Goal: Task Accomplishment & Management: Manage account settings

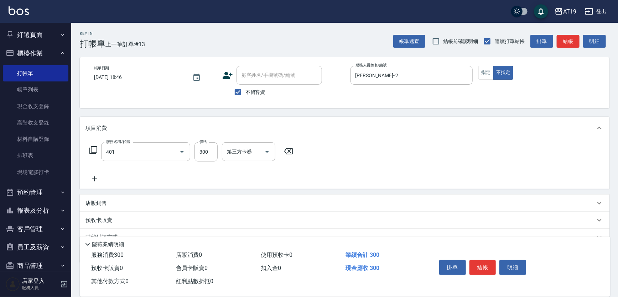
type input "剪髮(401)"
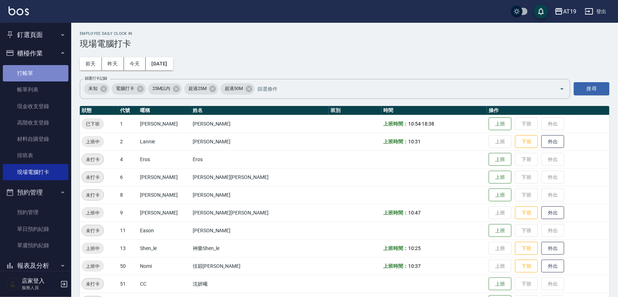
click at [41, 77] on link "打帳單" at bounding box center [36, 73] width 66 height 16
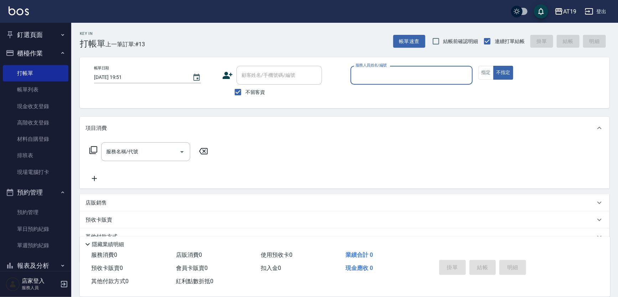
click at [392, 78] on input "服務人員姓名/編號" at bounding box center [412, 75] width 116 height 12
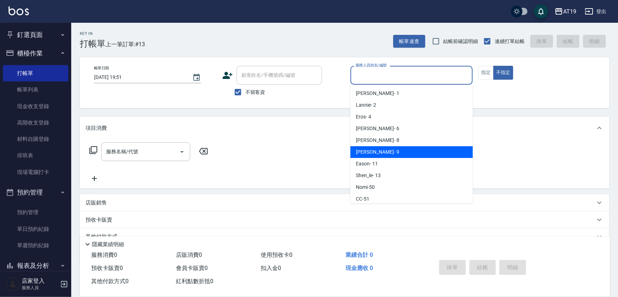
click at [386, 156] on div "[PERSON_NAME] - 9" at bounding box center [411, 152] width 122 height 12
type input "Jessie- 9"
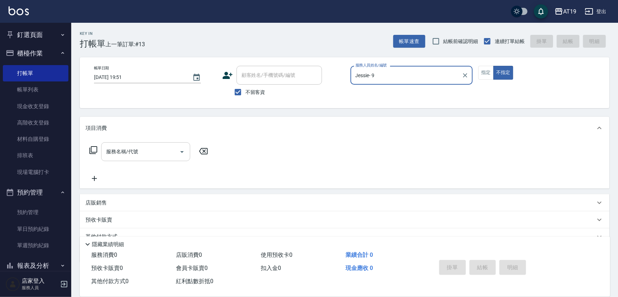
click at [171, 150] on input "服務名稱/代號" at bounding box center [140, 152] width 72 height 12
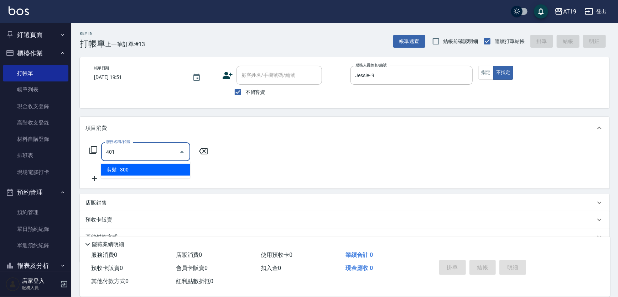
click at [169, 166] on span "剪髮 - 300" at bounding box center [145, 170] width 89 height 12
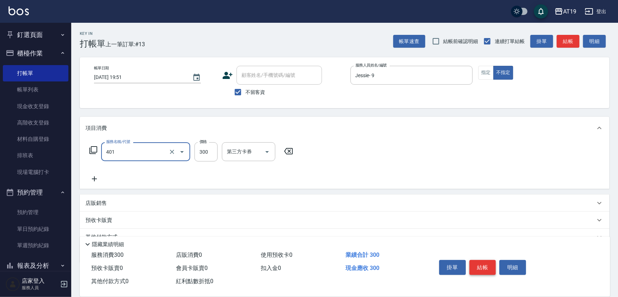
type input "剪髮(401)"
click at [492, 271] on button "結帳" at bounding box center [482, 267] width 27 height 15
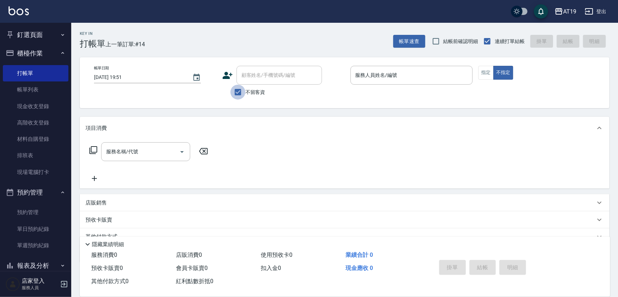
click at [240, 93] on input "不留客資" at bounding box center [237, 92] width 15 height 15
click at [240, 92] on input "不留客資" at bounding box center [237, 92] width 15 height 15
click at [242, 93] on input "不留客資" at bounding box center [237, 92] width 15 height 15
checkbox input "false"
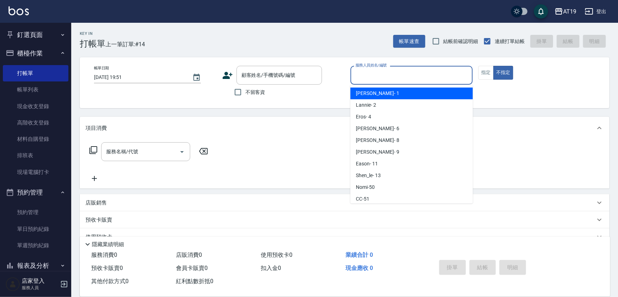
click at [390, 74] on input "服務人員姓名/編號" at bounding box center [412, 75] width 116 height 12
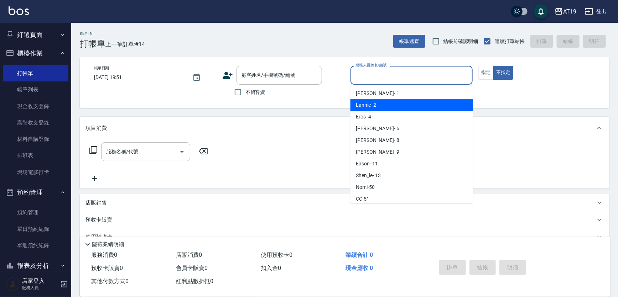
click at [381, 100] on div "Lannie - 2" at bounding box center [411, 105] width 122 height 12
type input "Lannie- 2"
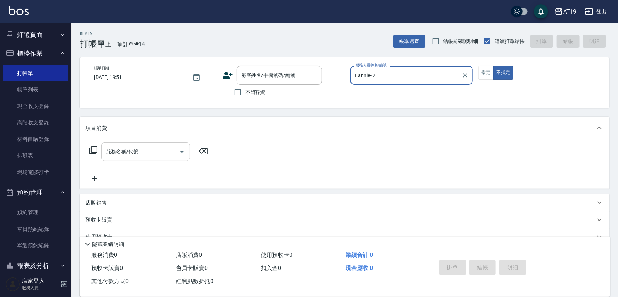
click at [130, 151] on input "服務名稱/代號" at bounding box center [140, 152] width 72 height 12
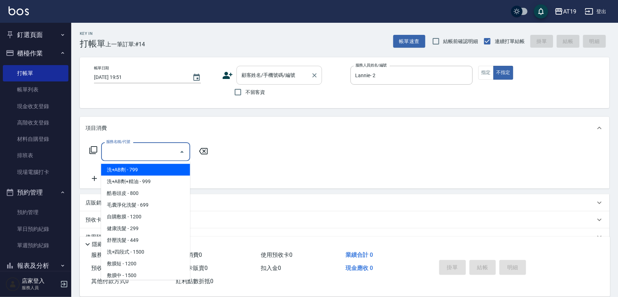
click at [250, 80] on input "顧客姓名/手機號碼/編號" at bounding box center [274, 75] width 68 height 12
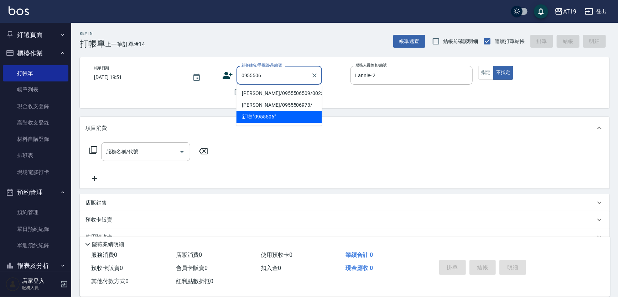
drag, startPoint x: 258, startPoint y: 92, endPoint x: 250, endPoint y: 94, distance: 8.2
click at [258, 92] on li "[PERSON_NAME]/0955506509/00225" at bounding box center [278, 94] width 85 height 12
type input "[PERSON_NAME]/0955506509/00225"
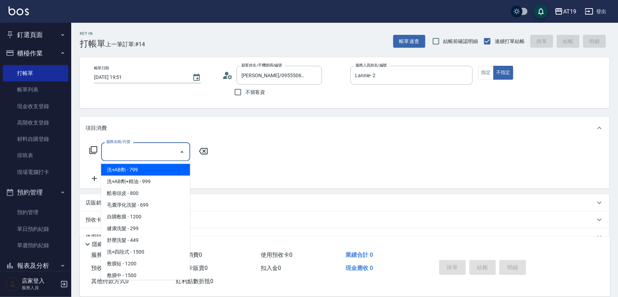
click at [155, 152] on input "服務名稱/代號" at bounding box center [140, 152] width 72 height 12
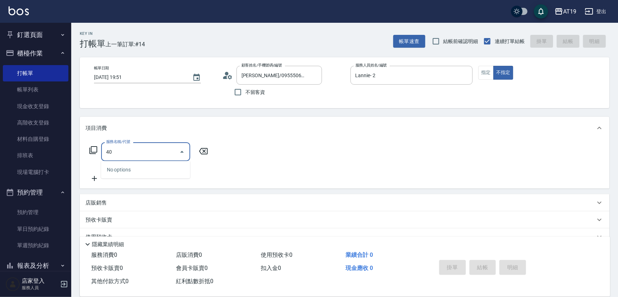
type input "401"
click at [156, 176] on span "剪髮 - 300" at bounding box center [145, 170] width 89 height 12
type input "30"
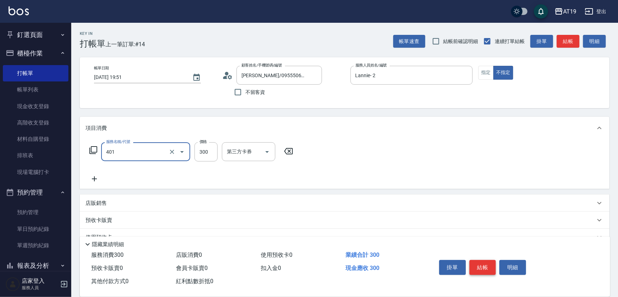
type input "剪髮(401)"
click at [491, 268] on button "結帳" at bounding box center [482, 267] width 27 height 15
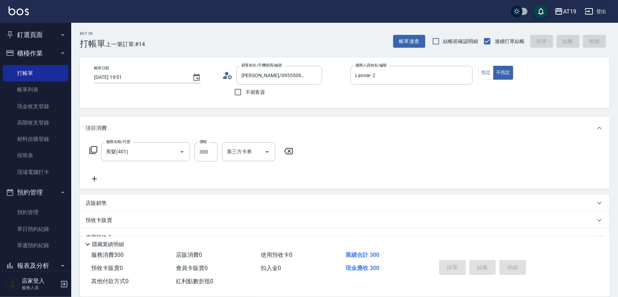
type input "[DATE] 19:52"
type input "0"
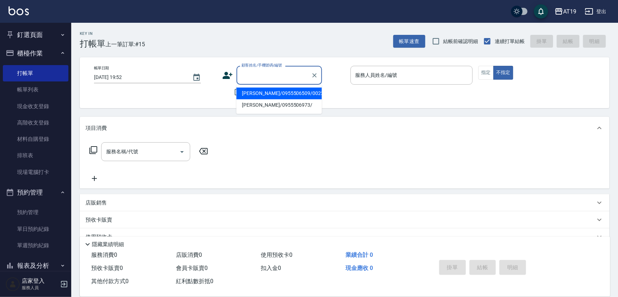
click at [261, 74] on input "顧客姓名/手機號碼/編號" at bounding box center [274, 75] width 68 height 12
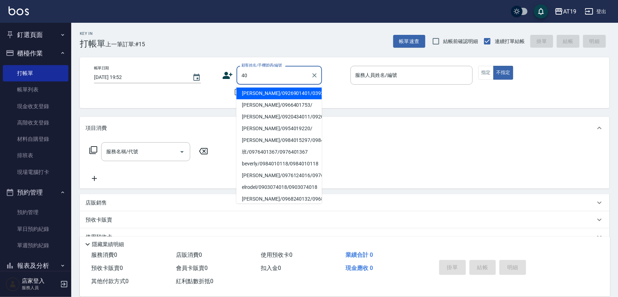
type input "4"
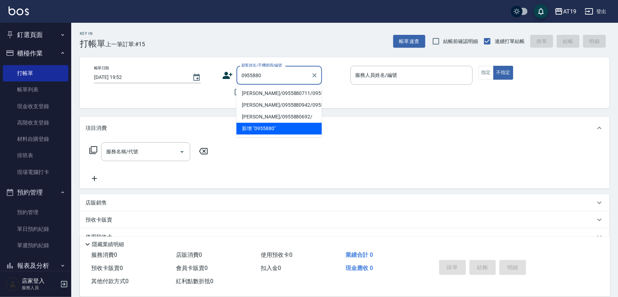
click at [256, 97] on li "[PERSON_NAME]/0955880711/0955880711" at bounding box center [278, 94] width 85 height 12
type input "[PERSON_NAME]/0955880711/0955880711"
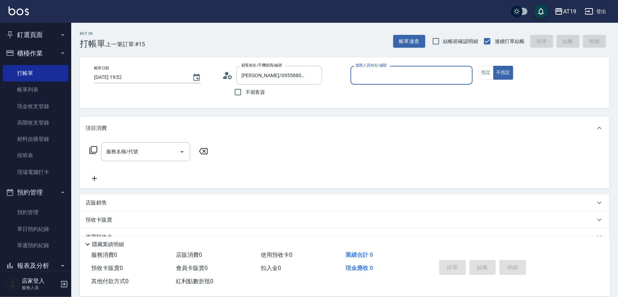
type input "Shen_le- 13"
click at [163, 147] on input "服務名稱/代號" at bounding box center [140, 152] width 72 height 12
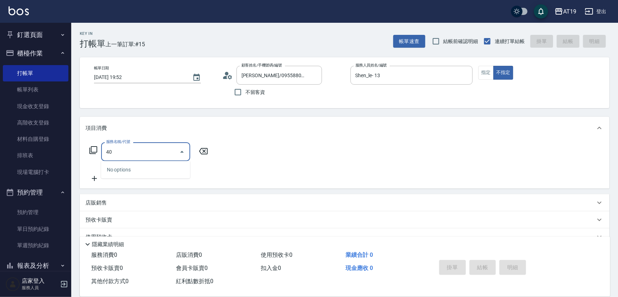
type input "401"
click at [153, 176] on ul "剪髮 - 300" at bounding box center [145, 169] width 89 height 17
click at [122, 167] on span "剪髮 - 300" at bounding box center [145, 170] width 89 height 12
type input "30"
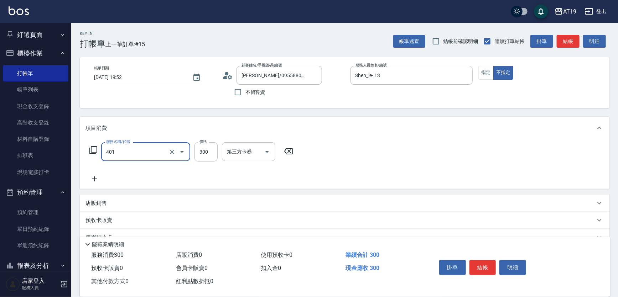
type input "剪髮(401)"
drag, startPoint x: 98, startPoint y: 178, endPoint x: 125, endPoint y: 181, distance: 26.9
click at [117, 181] on div "服務名稱/代號 剪髮(401) 服務名稱/代號 價格 300 價格 第三方卡券 第三方卡券" at bounding box center [191, 162] width 212 height 41
click at [125, 181] on div "服務名稱/代號 剪髮(401) 服務名稱/代號 價格 300 價格 第三方卡券 第三方卡券" at bounding box center [191, 162] width 212 height 41
click at [99, 179] on icon at bounding box center [94, 179] width 18 height 9
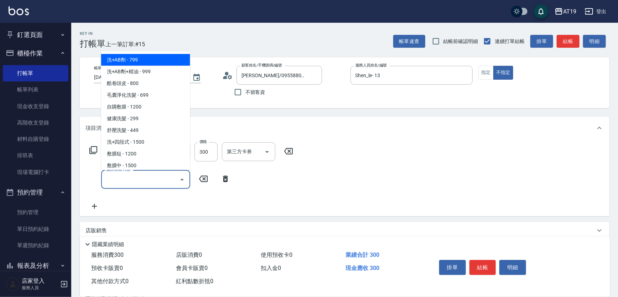
click at [107, 178] on input "服務名稱/代號" at bounding box center [140, 179] width 72 height 12
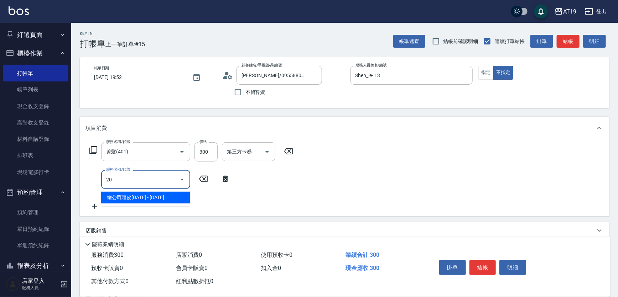
type input "201"
drag, startPoint x: 117, startPoint y: 193, endPoint x: 163, endPoint y: 188, distance: 46.2
click at [130, 193] on span "洗髮 - 300" at bounding box center [145, 198] width 89 height 12
type input "60"
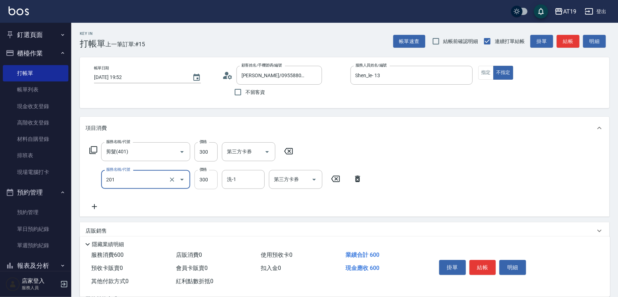
type input "洗髮(201)"
click at [199, 183] on input "300" at bounding box center [205, 179] width 23 height 19
type input "30"
type input "400"
type input "70"
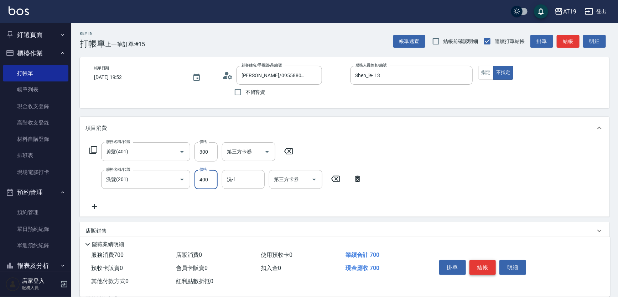
type input "400"
click at [486, 271] on button "結帳" at bounding box center [482, 267] width 27 height 15
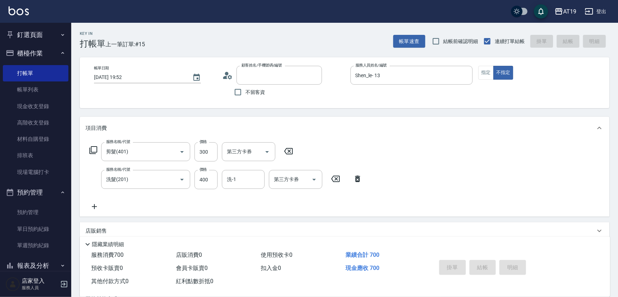
type input "0"
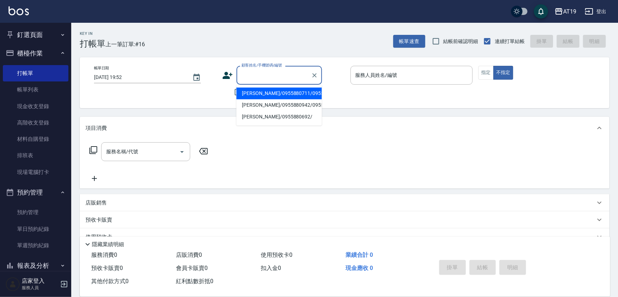
click at [281, 74] on input "顧客姓名/手機號碼/編號" at bounding box center [274, 75] width 68 height 12
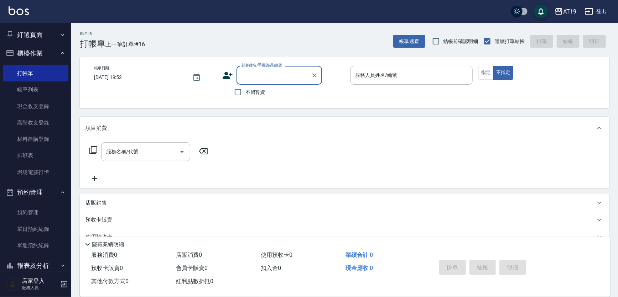
click at [274, 74] on input "顧客姓名/手機號碼/編號" at bounding box center [274, 75] width 68 height 12
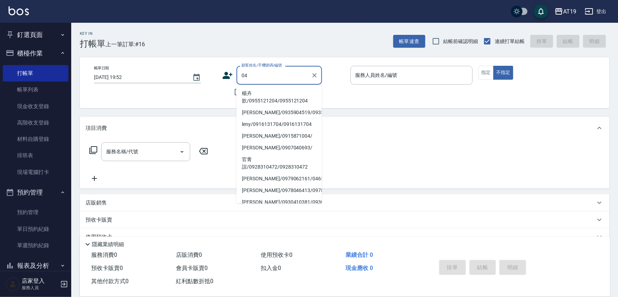
type input "0"
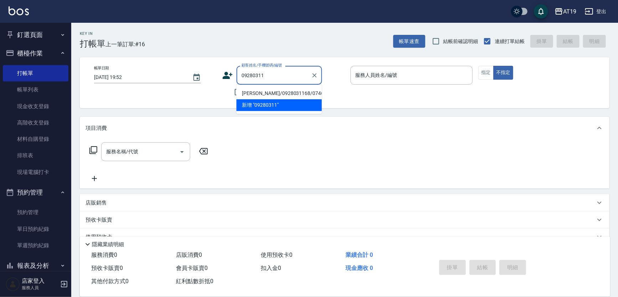
click at [252, 94] on li "[PERSON_NAME]/0928031168/07466" at bounding box center [278, 94] width 85 height 12
type input "[PERSON_NAME]/0928031168/07466"
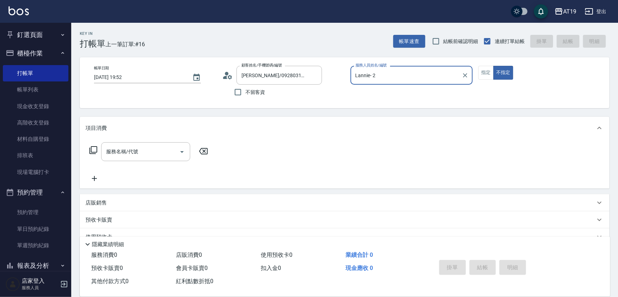
click at [382, 79] on input "Lannie- 2" at bounding box center [406, 75] width 105 height 12
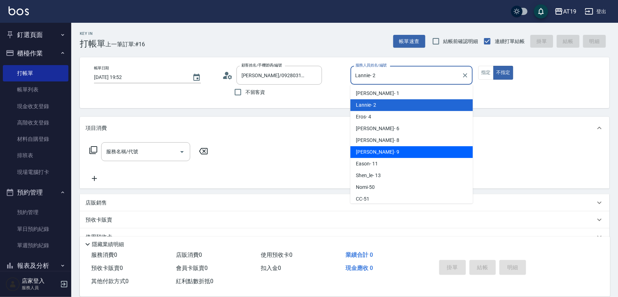
drag, startPoint x: 387, startPoint y: 152, endPoint x: 355, endPoint y: 148, distance: 32.3
click at [387, 151] on div "[PERSON_NAME] - 9" at bounding box center [411, 152] width 122 height 12
type input "Jessie- 9"
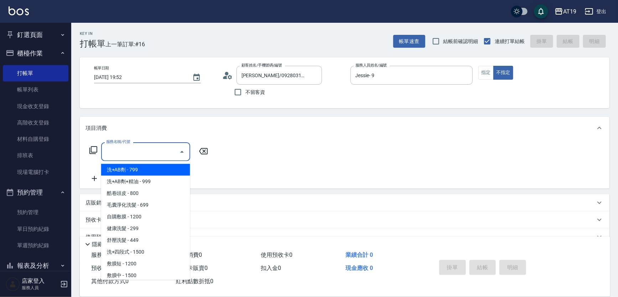
click at [169, 152] on input "服務名稱/代號" at bounding box center [140, 152] width 72 height 12
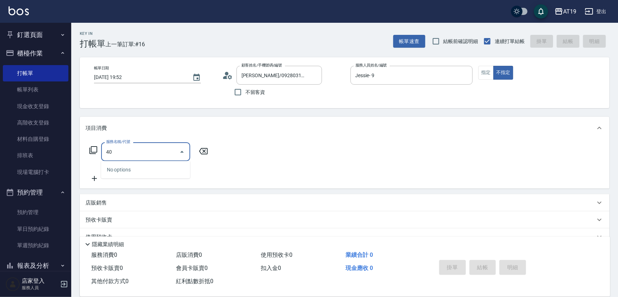
type input "401"
drag, startPoint x: 180, startPoint y: 167, endPoint x: 135, endPoint y: 174, distance: 45.1
click at [177, 167] on span "剪髮 - 300" at bounding box center [145, 170] width 89 height 12
type input "30"
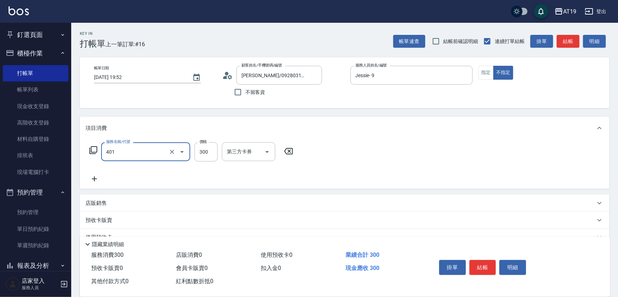
type input "剪髮(401)"
click at [100, 181] on icon at bounding box center [94, 179] width 18 height 9
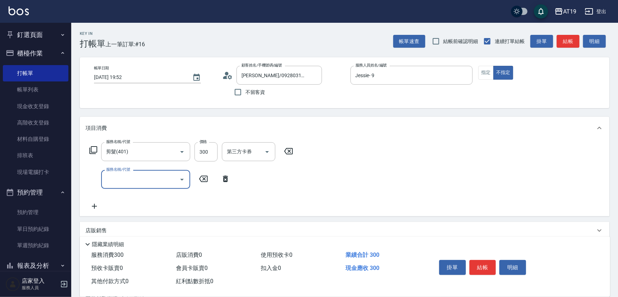
click at [111, 176] on input "服務名稱/代號" at bounding box center [140, 179] width 72 height 12
type input "201"
drag, startPoint x: 147, startPoint y: 194, endPoint x: 156, endPoint y: 187, distance: 11.2
click at [148, 193] on span "洗髮 - 300" at bounding box center [145, 198] width 89 height 12
type input "60"
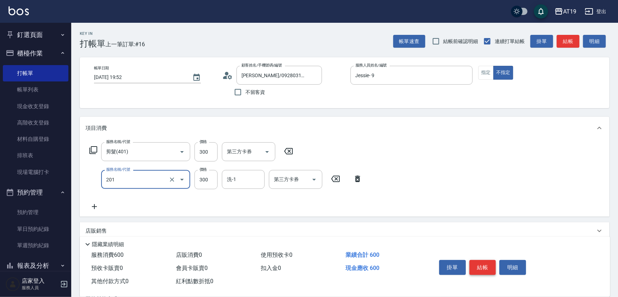
type input "洗髮(201)"
click at [472, 263] on button "結帳" at bounding box center [482, 267] width 27 height 15
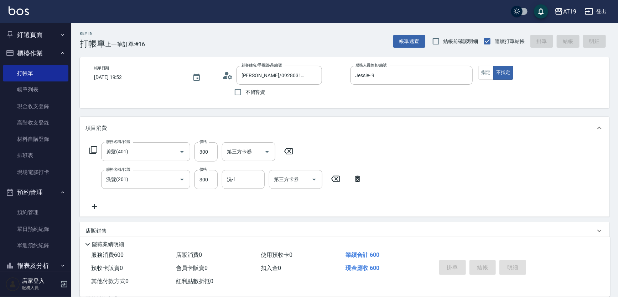
type input "[DATE] 19:53"
type input "0"
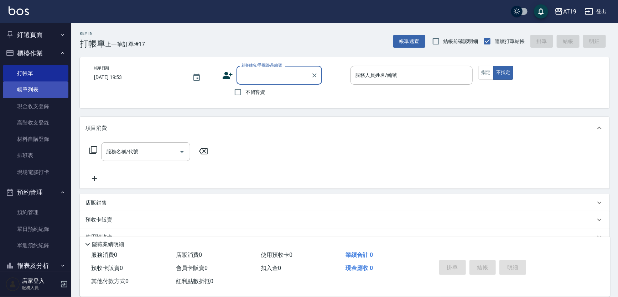
click at [47, 87] on link "帳單列表" at bounding box center [36, 90] width 66 height 16
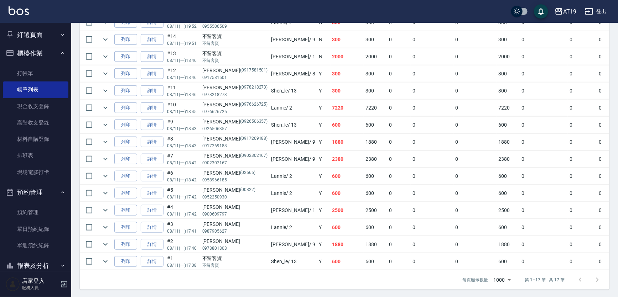
scroll to position [239, 0]
click at [150, 244] on link "詳情" at bounding box center [152, 243] width 23 height 11
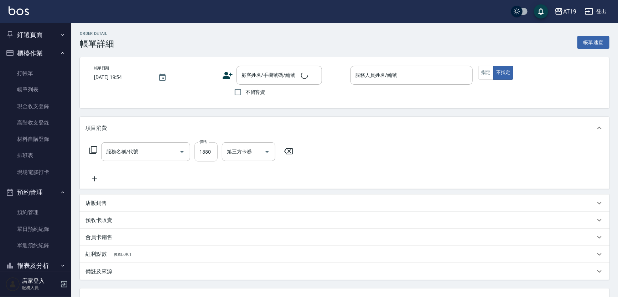
click at [211, 149] on input "1880" at bounding box center [205, 151] width 23 height 19
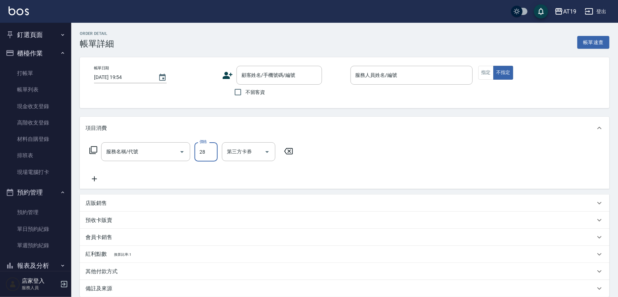
type input "288"
type input "[DATE] 17:40"
type input "Jessie- 9"
type input "20"
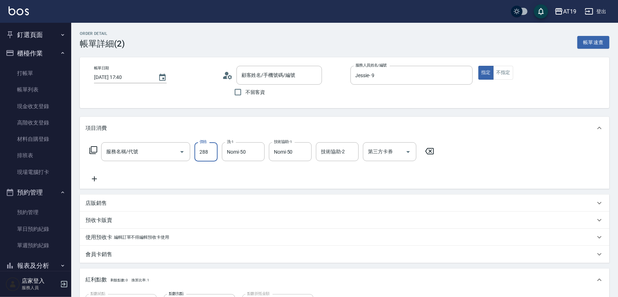
type input "燙髮(301)"
type input "[PERSON_NAME]/0978801808/"
type input "280"
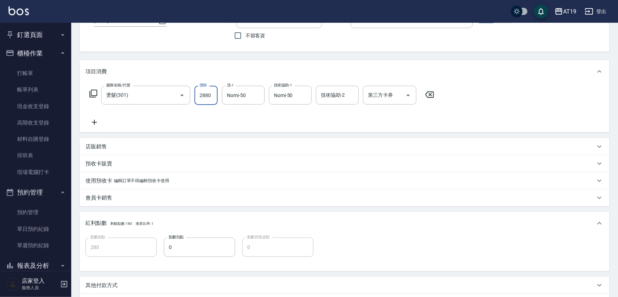
scroll to position [146, 0]
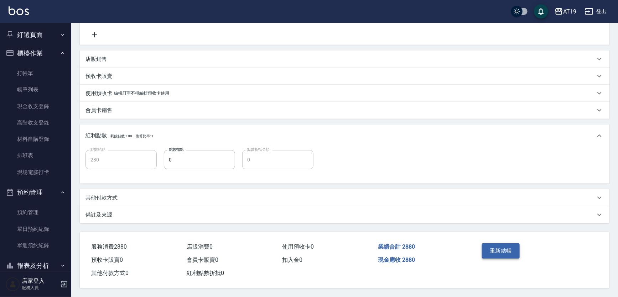
type input "2880"
click at [497, 246] on button "重新結帳" at bounding box center [501, 251] width 38 height 15
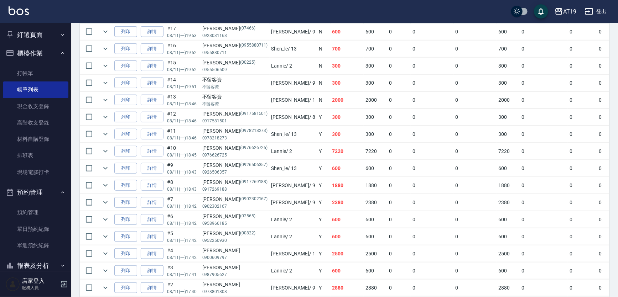
scroll to position [226, 0]
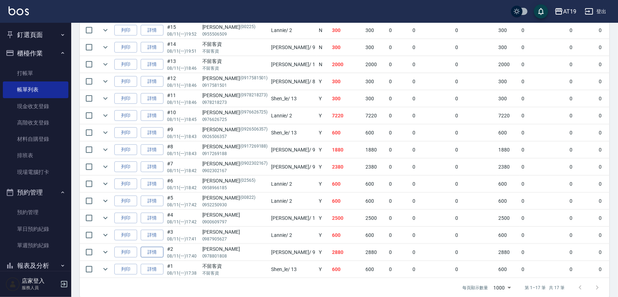
click at [155, 251] on link "詳情" at bounding box center [152, 252] width 23 height 11
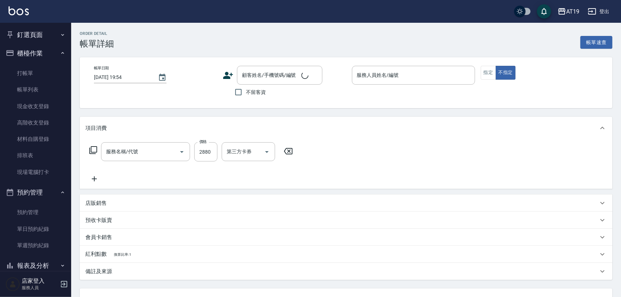
type input "[DATE] 17:40"
type input "Jessie- 9"
type input "280"
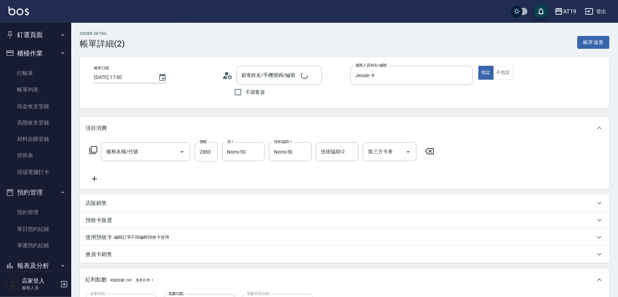
type input "[PERSON_NAME]/0978801808/"
type input "燙髮(301)"
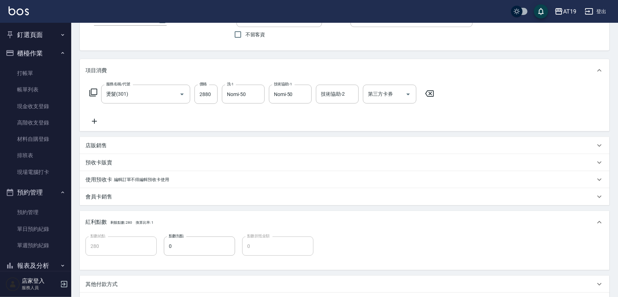
scroll to position [146, 0]
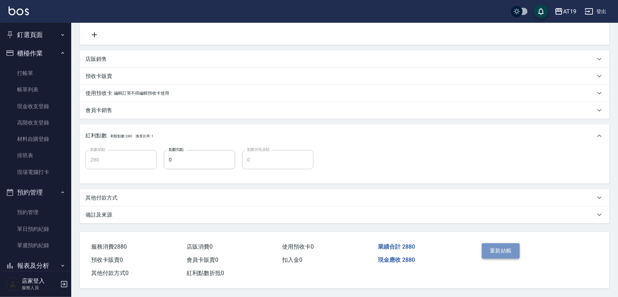
click at [505, 247] on button "重新結帳" at bounding box center [501, 251] width 38 height 15
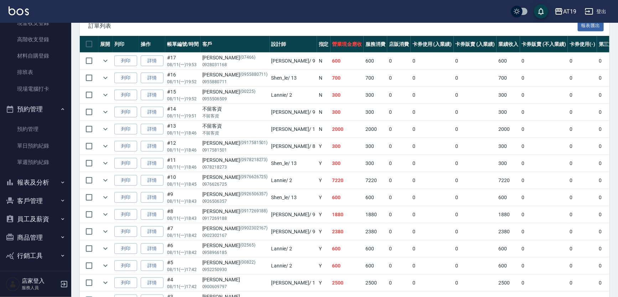
scroll to position [97, 0]
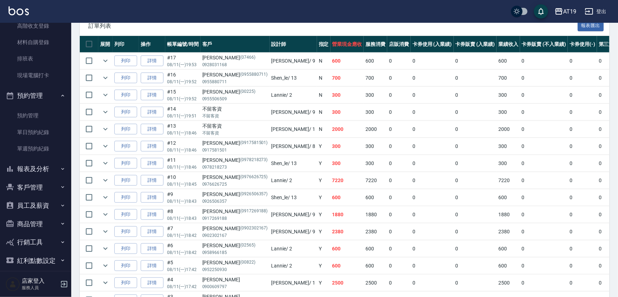
click at [60, 171] on icon "button" at bounding box center [63, 169] width 6 height 6
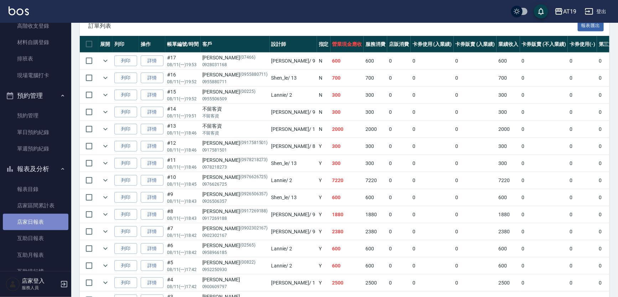
click at [48, 225] on link "店家日報表" at bounding box center [36, 222] width 66 height 16
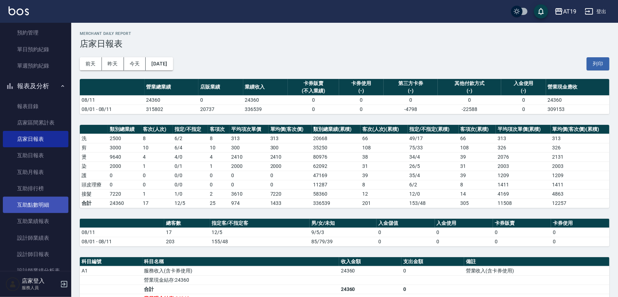
scroll to position [194, 0]
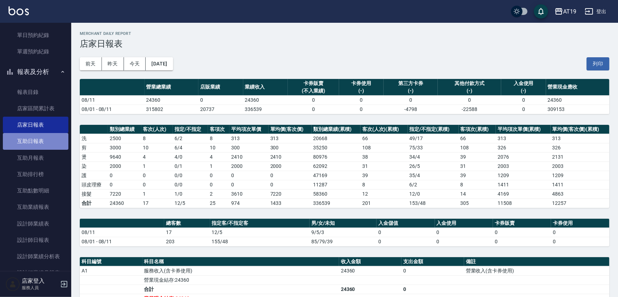
click at [42, 143] on link "互助日報表" at bounding box center [36, 141] width 66 height 16
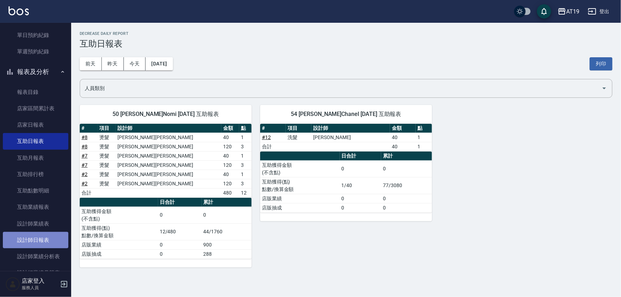
click at [47, 243] on link "設計師日報表" at bounding box center [36, 240] width 66 height 16
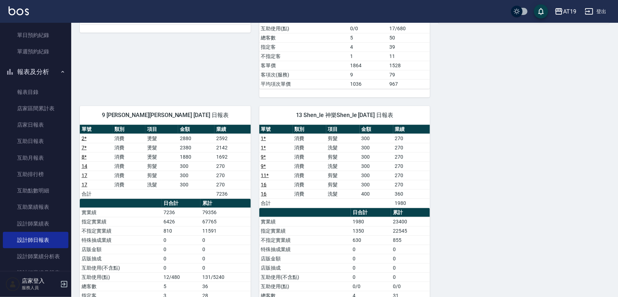
scroll to position [323, 0]
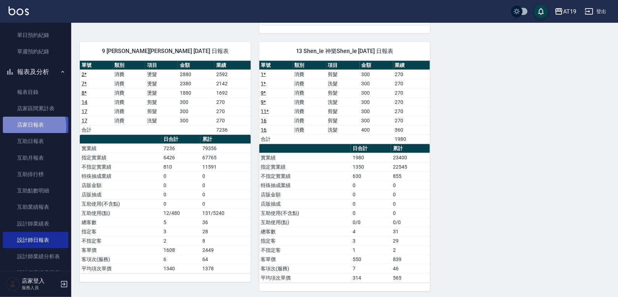
click at [21, 126] on link "店家日報表" at bounding box center [36, 125] width 66 height 16
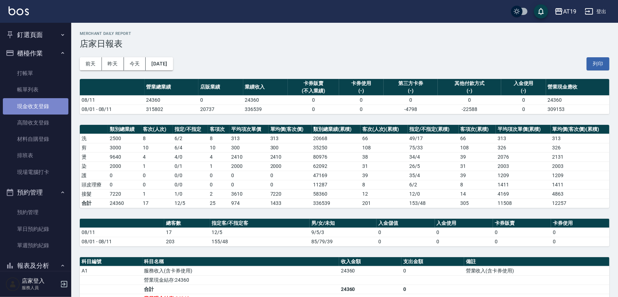
click at [36, 109] on link "現金收支登錄" at bounding box center [36, 106] width 66 height 16
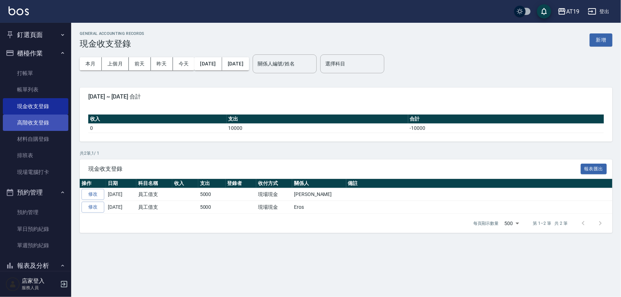
click at [45, 125] on link "高階收支登錄" at bounding box center [36, 123] width 66 height 16
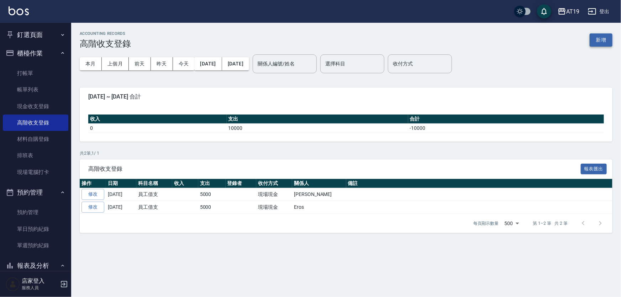
click at [608, 42] on button "新增" at bounding box center [601, 39] width 23 height 13
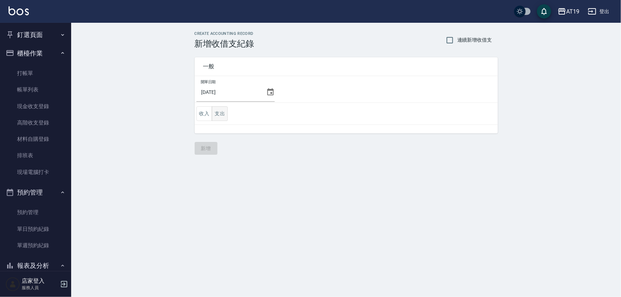
click at [223, 118] on button "支出" at bounding box center [220, 113] width 16 height 15
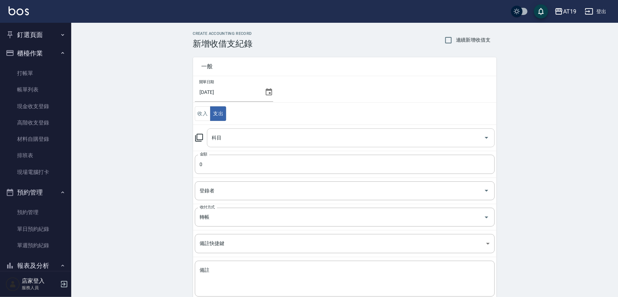
click at [234, 140] on input "科目" at bounding box center [345, 138] width 271 height 12
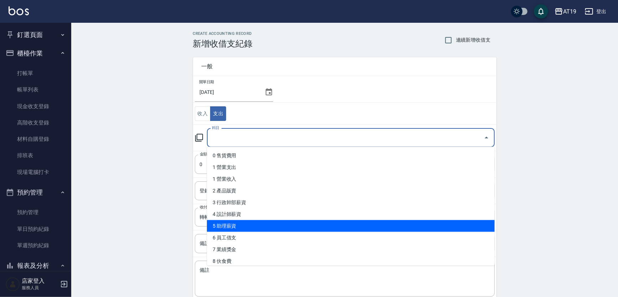
click at [239, 229] on li "5 助理薪資" at bounding box center [351, 226] width 288 height 12
type input "5 助理薪資"
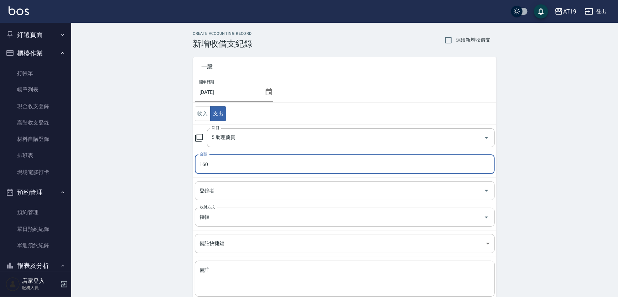
type input "160"
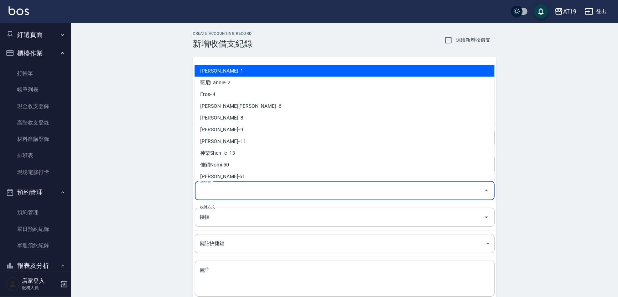
click at [232, 193] on input "登錄者" at bounding box center [339, 191] width 283 height 12
click at [167, 218] on div "CREATE ACCOUNTING RECORD 新增收借支紀錄 連續新增收借支 一般 開單日期 [DATE] 收入 支出 科目 5 助理薪資 科目 金額 1…" at bounding box center [344, 181] width 547 height 317
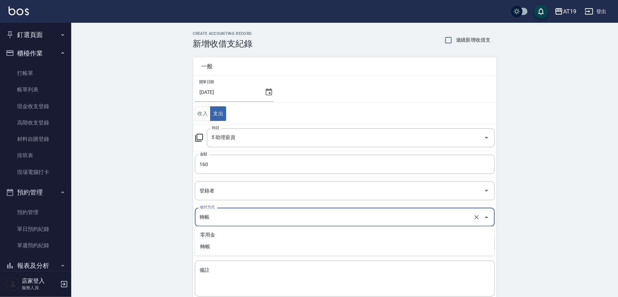
click at [242, 218] on input "轉帳" at bounding box center [334, 217] width 273 height 12
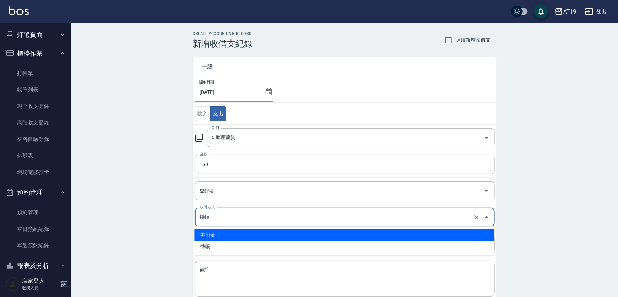
click at [237, 230] on li "零用金" at bounding box center [344, 235] width 300 height 12
type input "零用金"
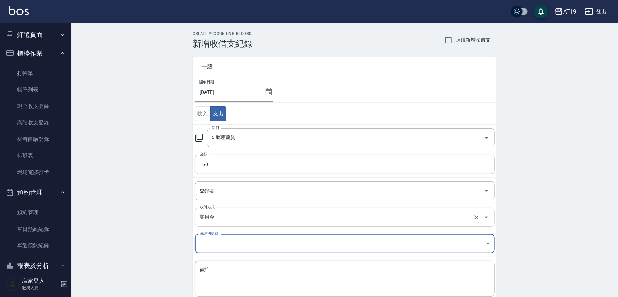
click at [237, 217] on input "零用金" at bounding box center [334, 217] width 273 height 12
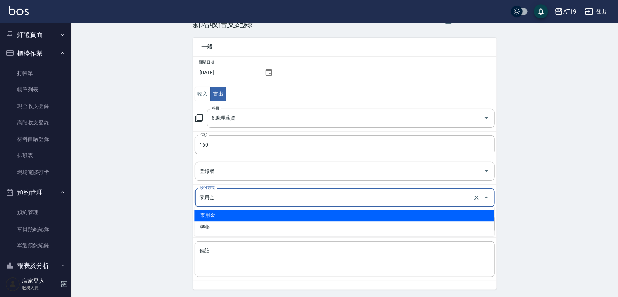
scroll to position [42, 0]
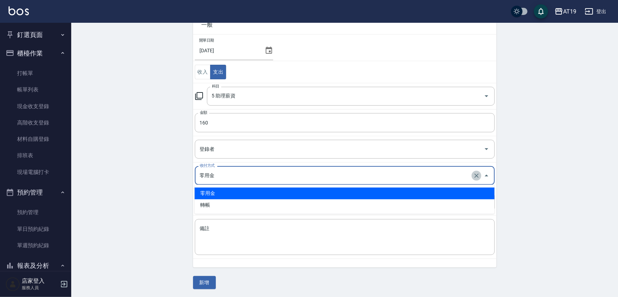
click at [478, 174] on icon "Clear" at bounding box center [476, 175] width 7 height 7
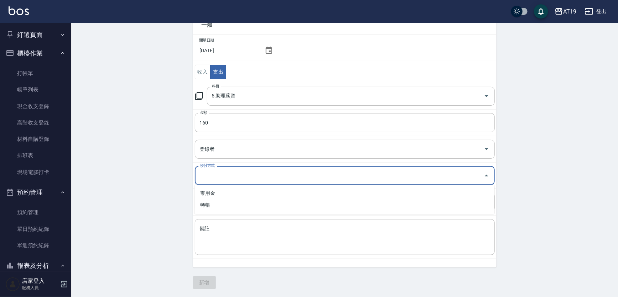
click at [263, 170] on input "收付方式" at bounding box center [339, 175] width 283 height 12
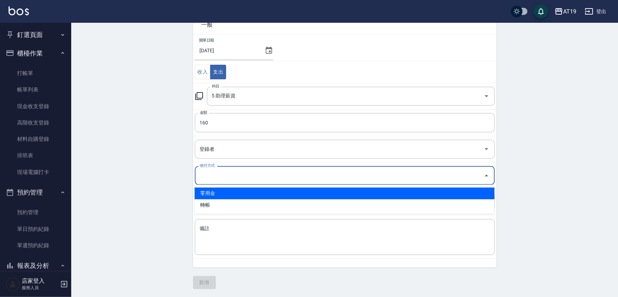
click at [214, 168] on div "收付方式" at bounding box center [345, 175] width 300 height 19
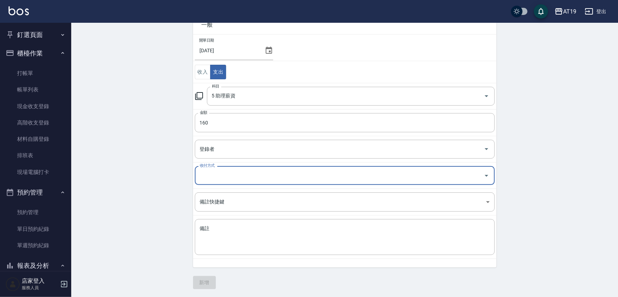
click at [213, 173] on input "收付方式" at bounding box center [339, 175] width 283 height 12
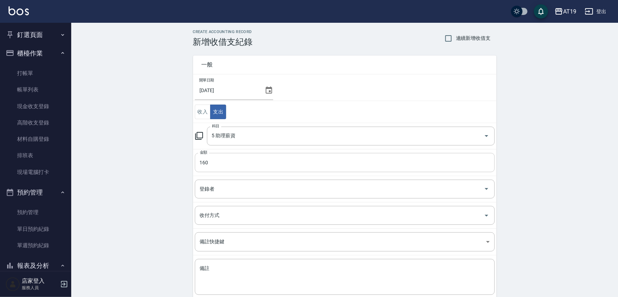
scroll to position [0, 0]
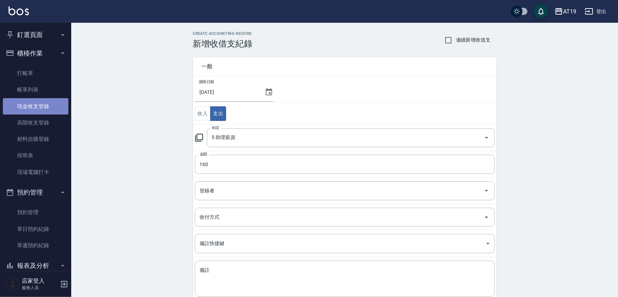
click at [46, 104] on link "現金收支登錄" at bounding box center [36, 106] width 66 height 16
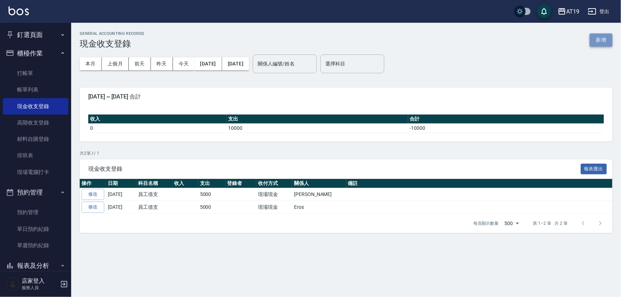
click at [596, 41] on button "新增" at bounding box center [601, 39] width 23 height 13
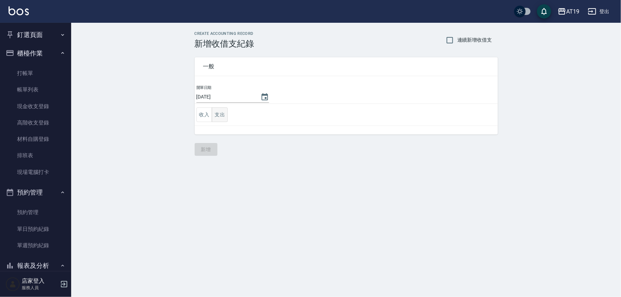
click at [217, 118] on button "支出" at bounding box center [220, 115] width 16 height 15
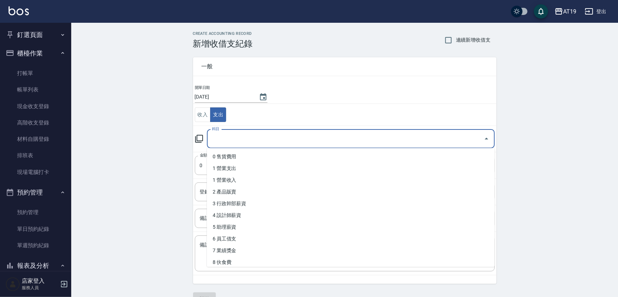
click at [239, 135] on input "科目" at bounding box center [345, 139] width 271 height 12
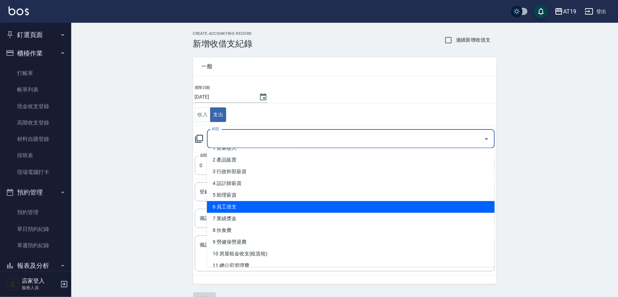
scroll to position [32, 0]
click at [242, 210] on li "6 員工借支" at bounding box center [351, 207] width 288 height 12
type input "6 員工借支"
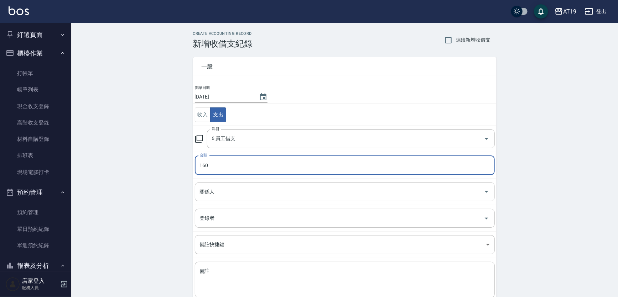
type input "160"
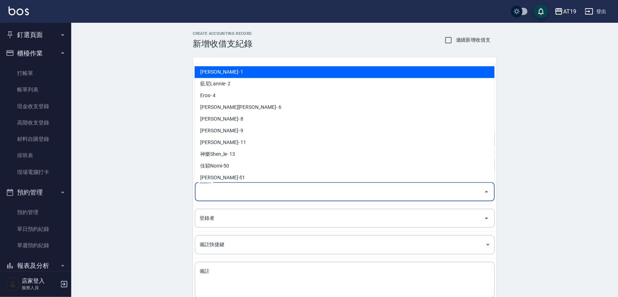
click at [267, 196] on input "關係人" at bounding box center [339, 192] width 283 height 12
click at [146, 182] on div "CREATE ACCOUNTING RECORD 新增收借支紀錄 連續新增收借支 一般 開單日期 [DATE] 收入 支出 科目 6 員工借支 科目 金額 1…" at bounding box center [344, 182] width 547 height 318
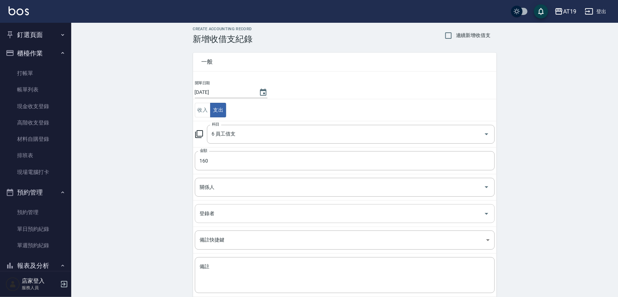
scroll to position [0, 0]
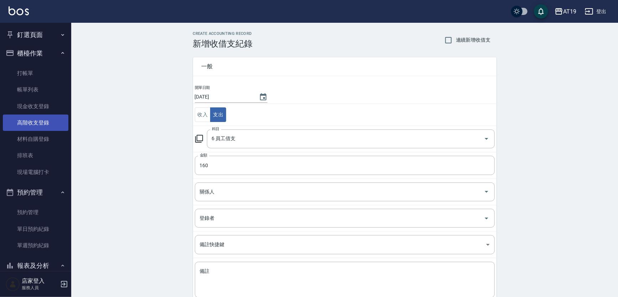
click at [51, 122] on link "高階收支登錄" at bounding box center [36, 123] width 66 height 16
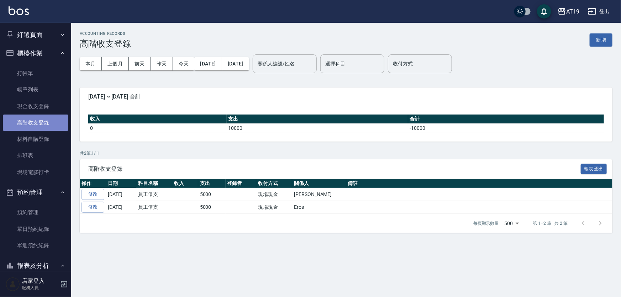
click at [46, 121] on link "高階收支登錄" at bounding box center [36, 123] width 66 height 16
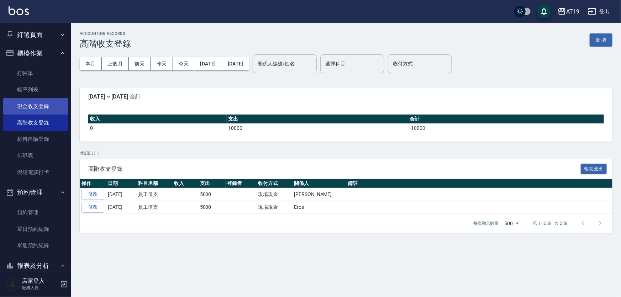
click at [47, 108] on link "現金收支登錄" at bounding box center [36, 106] width 66 height 16
click at [51, 108] on link "現金收支登錄" at bounding box center [36, 106] width 66 height 16
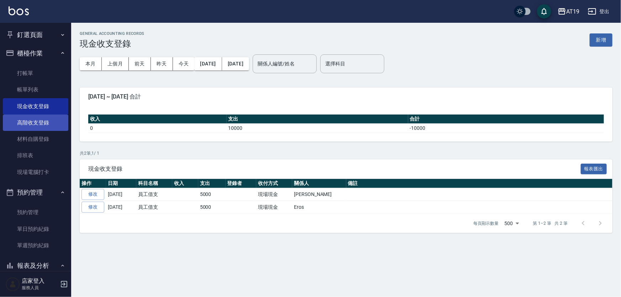
click at [49, 127] on link "高階收支登錄" at bounding box center [36, 123] width 66 height 16
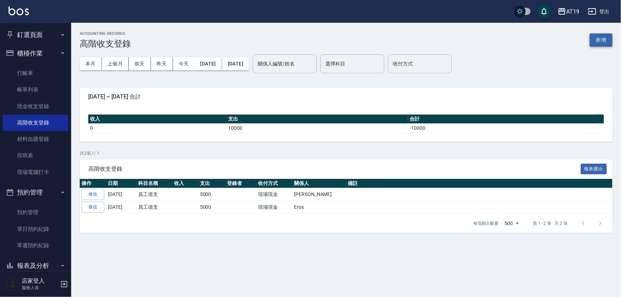
click at [592, 38] on button "新增" at bounding box center [601, 39] width 23 height 13
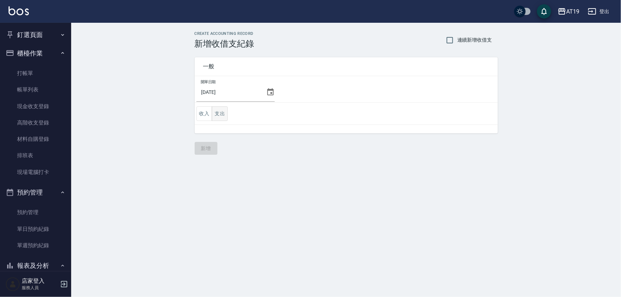
click at [218, 114] on button "支出" at bounding box center [220, 113] width 16 height 15
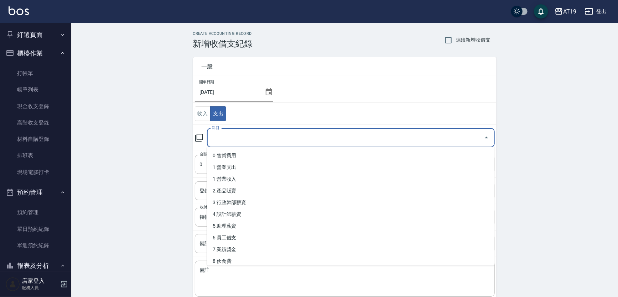
drag, startPoint x: 264, startPoint y: 140, endPoint x: 259, endPoint y: 150, distance: 11.1
click at [263, 140] on input "科目" at bounding box center [345, 138] width 271 height 12
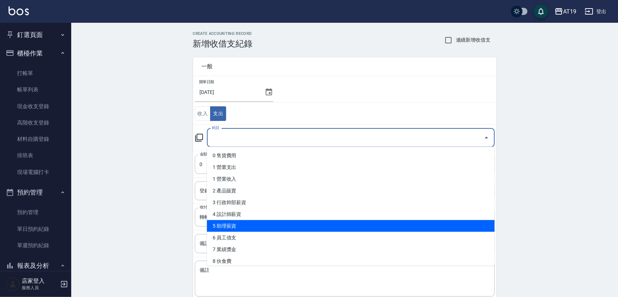
click at [272, 229] on li "5 助理薪資" at bounding box center [351, 226] width 288 height 12
type input "5 助理薪資"
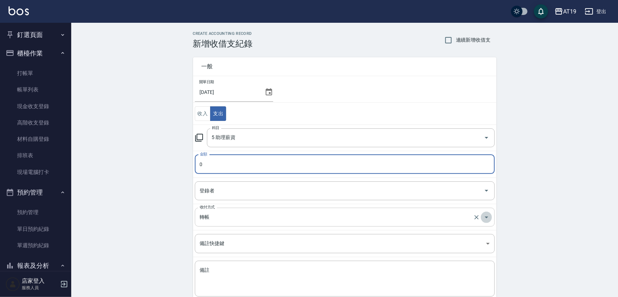
click at [488, 216] on icon "Open" at bounding box center [486, 217] width 9 height 9
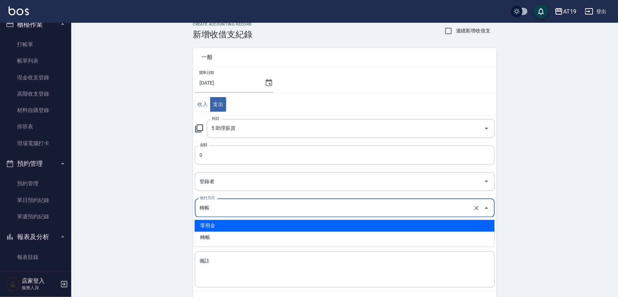
scroll to position [129, 0]
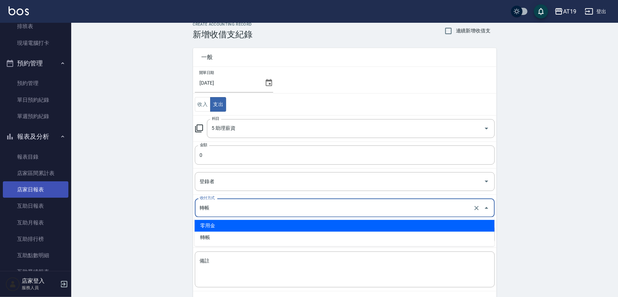
click at [44, 195] on link "店家日報表" at bounding box center [36, 190] width 66 height 16
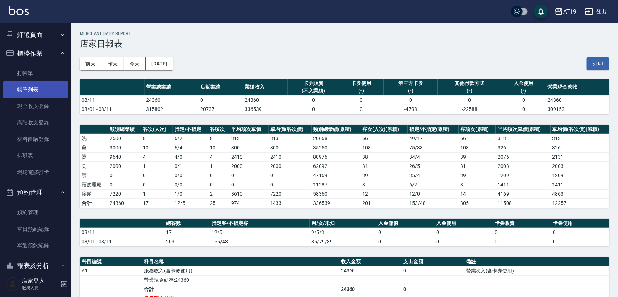
click at [51, 93] on link "帳單列表" at bounding box center [36, 90] width 66 height 16
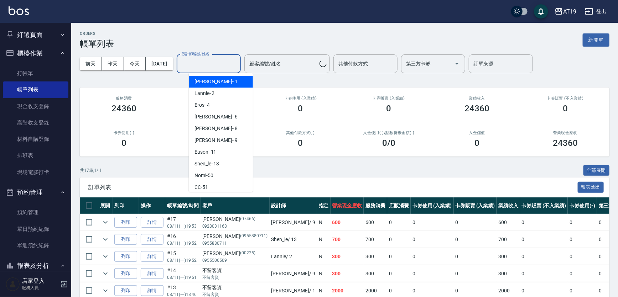
click at [217, 64] on input "設計師編號/姓名" at bounding box center [209, 64] width 58 height 12
click at [221, 91] on div "Lannie - 2" at bounding box center [221, 94] width 64 height 12
type input "Lannie- 2"
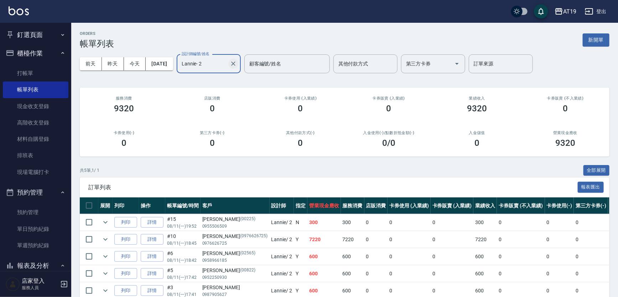
click at [237, 58] on div at bounding box center [232, 63] width 9 height 19
click at [235, 64] on icon "Clear" at bounding box center [233, 64] width 4 height 4
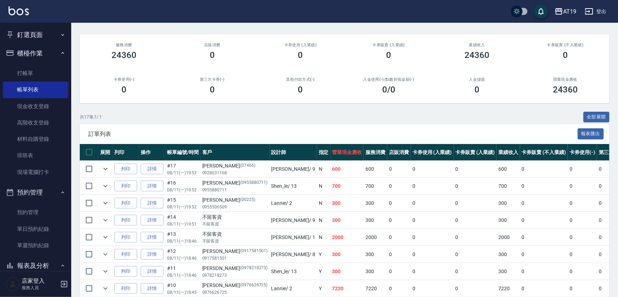
scroll to position [64, 0]
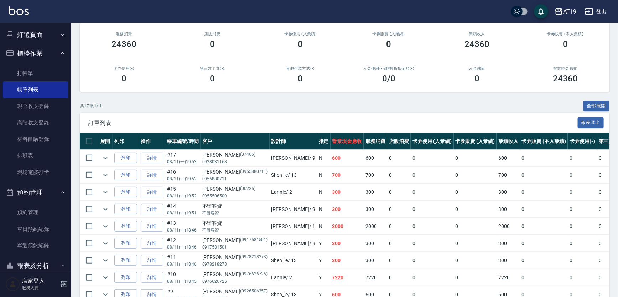
click at [150, 185] on td "詳情" at bounding box center [152, 192] width 26 height 17
click at [151, 190] on link "詳情" at bounding box center [152, 192] width 23 height 11
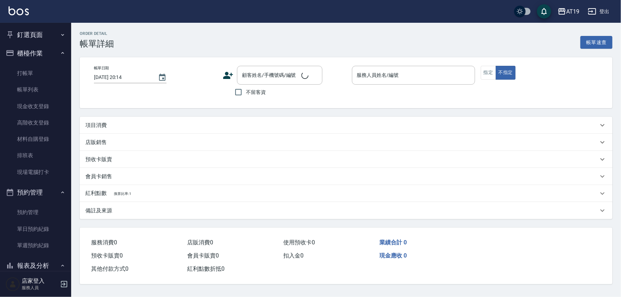
type input "[DATE] 19:52"
type input "Lannie- 2"
type input "30"
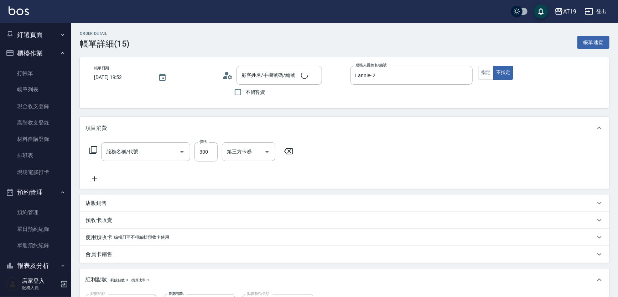
type input "[PERSON_NAME]/0955506509/00225"
drag, startPoint x: 481, startPoint y: 75, endPoint x: 482, endPoint y: 84, distance: 9.3
click at [481, 76] on button "指定" at bounding box center [485, 73] width 15 height 14
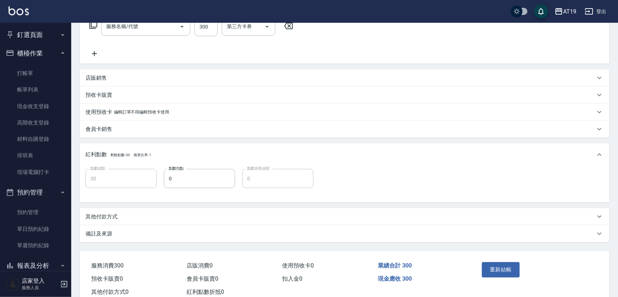
scroll to position [146, 0]
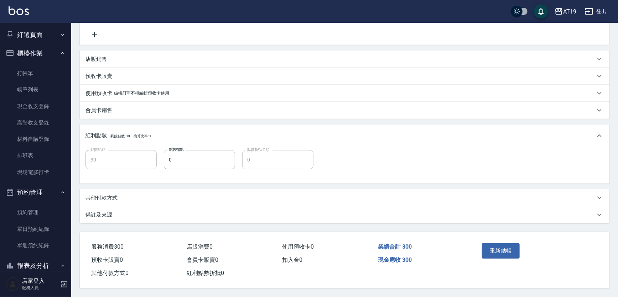
type input "剪髮(401)"
click at [505, 246] on button "重新結帳" at bounding box center [501, 251] width 38 height 15
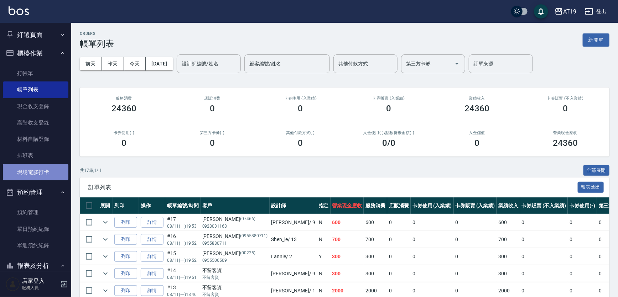
click at [39, 174] on link "現場電腦打卡" at bounding box center [36, 172] width 66 height 16
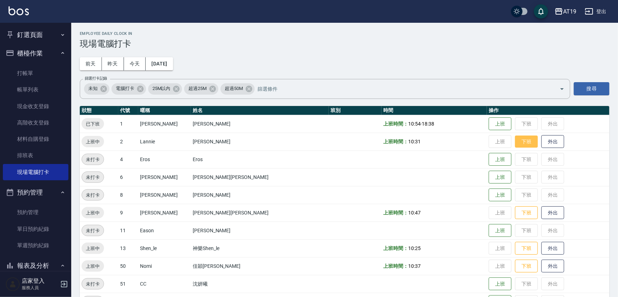
click at [515, 139] on button "下班" at bounding box center [526, 142] width 23 height 12
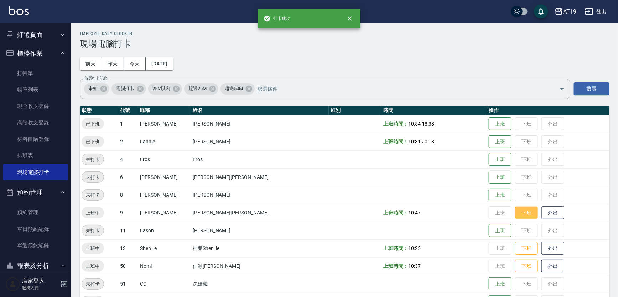
click at [515, 209] on button "下班" at bounding box center [526, 213] width 23 height 12
click at [497, 256] on td "上班 下班 外出" at bounding box center [548, 249] width 122 height 18
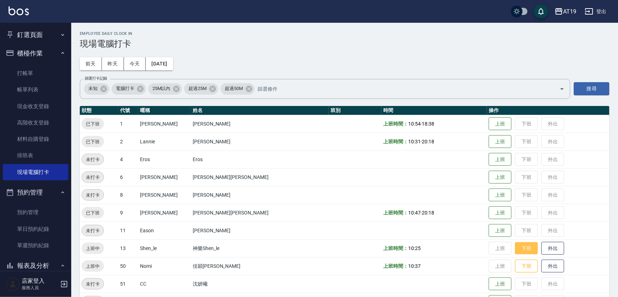
click at [515, 254] on button "下班" at bounding box center [526, 248] width 23 height 12
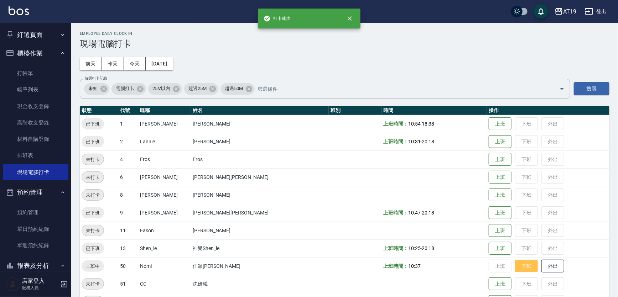
click at [515, 264] on button "下班" at bounding box center [526, 266] width 23 height 12
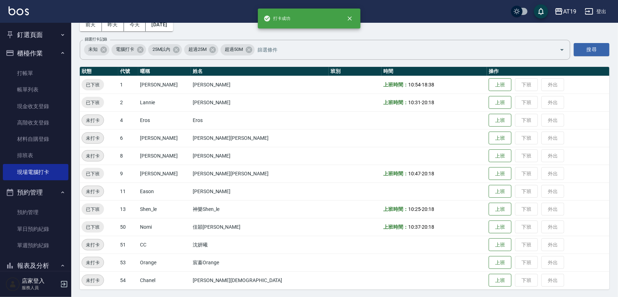
scroll to position [40, 0]
